Goal: Transaction & Acquisition: Purchase product/service

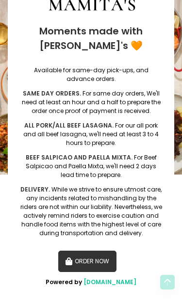
scroll to position [152, 0]
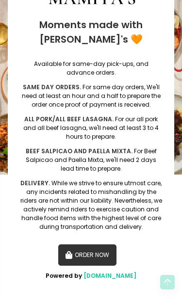
click at [99, 252] on button "ORDER NOW" at bounding box center [87, 254] width 58 height 21
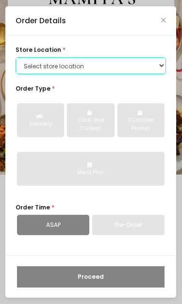
click at [166, 69] on select "Select store location Mamitas PH - [GEOGRAPHIC_DATA] Mamitas PH - [GEOGRAPHIC_D…" at bounding box center [90, 65] width 150 height 17
select select "65ad40693dc37ee8b8129aca"
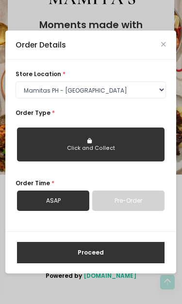
click at [137, 146] on div "Click and Collect" at bounding box center [90, 148] width 135 height 8
click at [101, 145] on div "Click and Collect" at bounding box center [90, 148] width 135 height 8
click at [92, 146] on div "Click and Collect" at bounding box center [90, 148] width 135 height 8
click at [86, 140] on button "Click and Collect" at bounding box center [90, 144] width 147 height 34
click at [102, 150] on div "Click and Collect" at bounding box center [90, 148] width 135 height 8
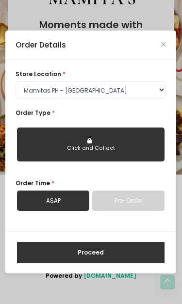
click at [106, 256] on button "Proceed" at bounding box center [90, 252] width 147 height 21
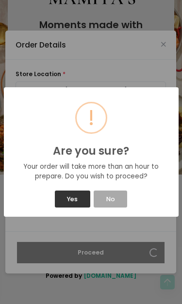
click at [116, 202] on button "No" at bounding box center [109, 198] width 33 height 17
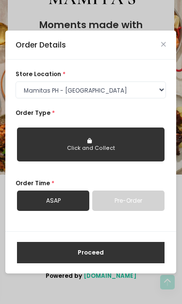
click at [165, 46] on icon "Close" at bounding box center [163, 44] width 5 height 6
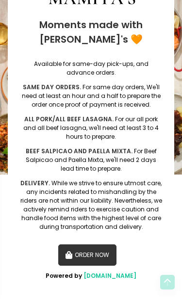
click at [181, 76] on img at bounding box center [91, 87] width 182 height 174
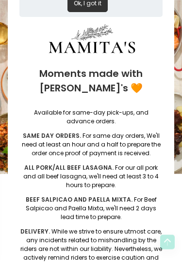
scroll to position [0, 0]
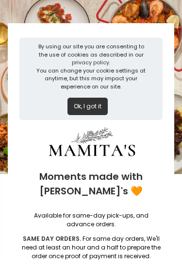
click at [130, 15] on img at bounding box center [91, 87] width 182 height 174
